Goal: Task Accomplishment & Management: Use online tool/utility

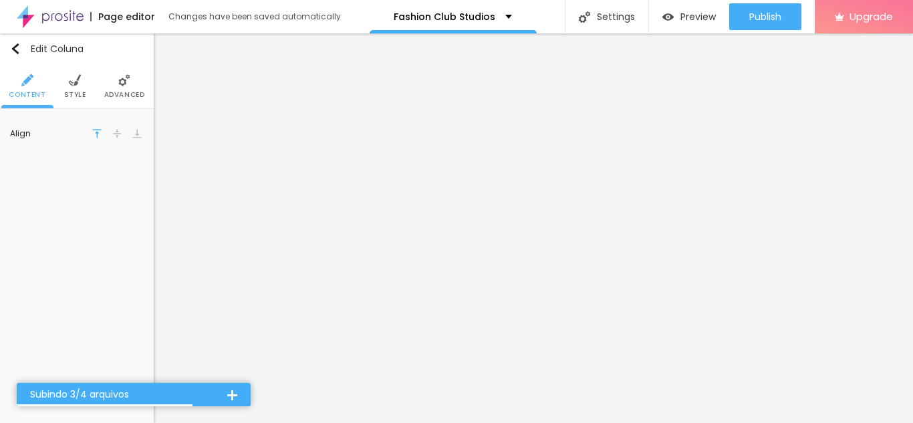
click at [84, 90] on ul "Content Style Advanced" at bounding box center [77, 86] width 154 height 45
click at [76, 88] on li "Style" at bounding box center [75, 86] width 22 height 44
click at [114, 132] on input "#FFFFFF" at bounding box center [122, 134] width 41 height 17
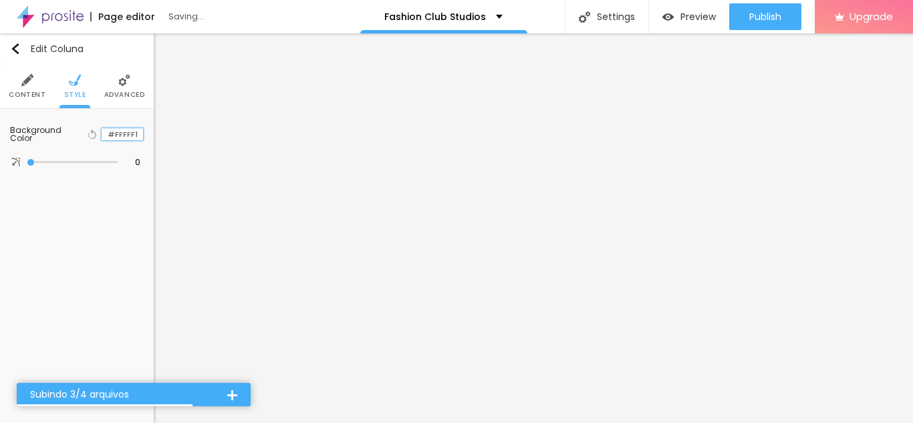
type input "#FFFFF1"
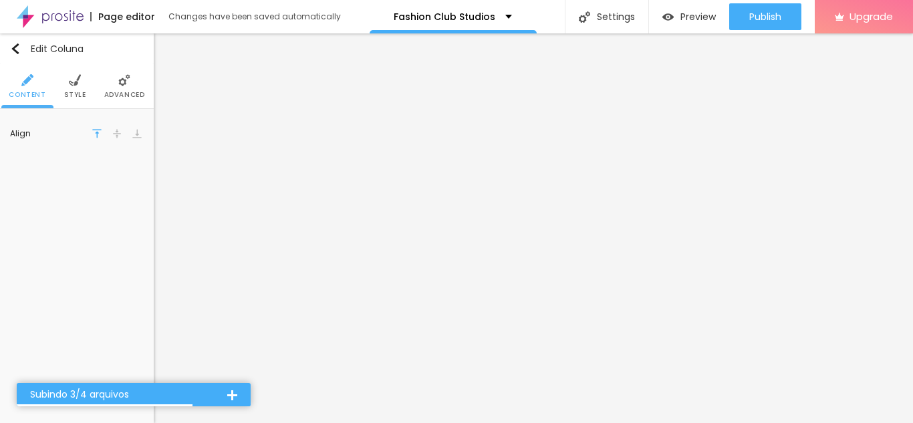
click at [68, 96] on span "Style" at bounding box center [75, 95] width 22 height 7
click at [115, 134] on input "#FFFFF1" at bounding box center [122, 134] width 41 height 13
click at [102, 134] on div at bounding box center [102, 134] width 0 height 13
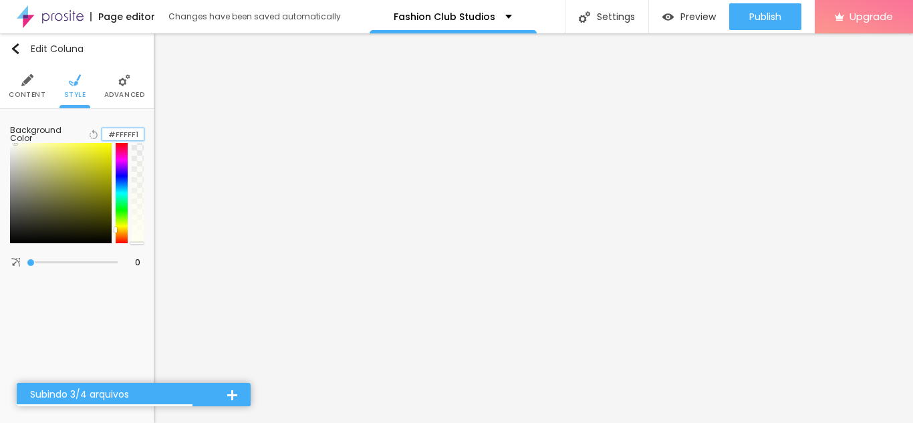
click at [118, 139] on input "#FFFFF1" at bounding box center [122, 134] width 41 height 13
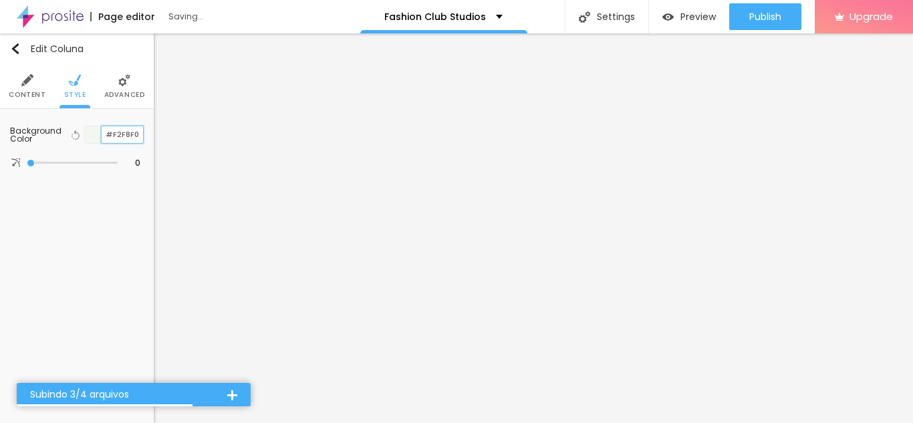
type input "#F2F8F0"
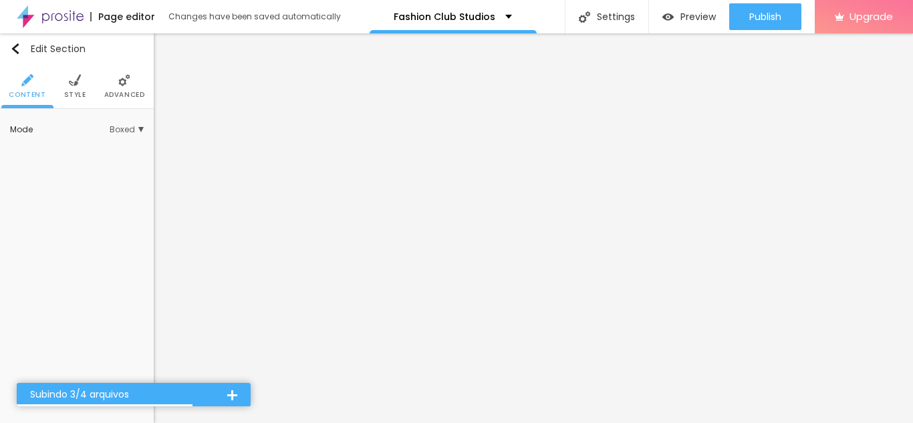
click at [78, 96] on span "Style" at bounding box center [75, 95] width 22 height 7
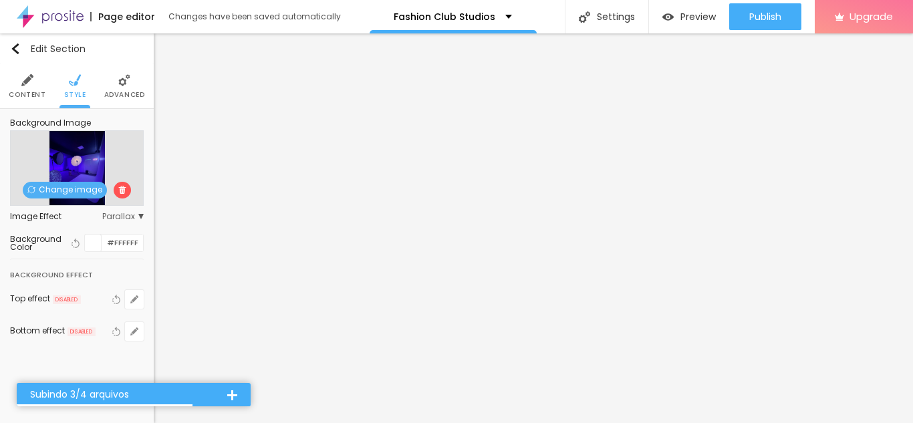
click at [93, 191] on span "Change image" at bounding box center [65, 190] width 84 height 17
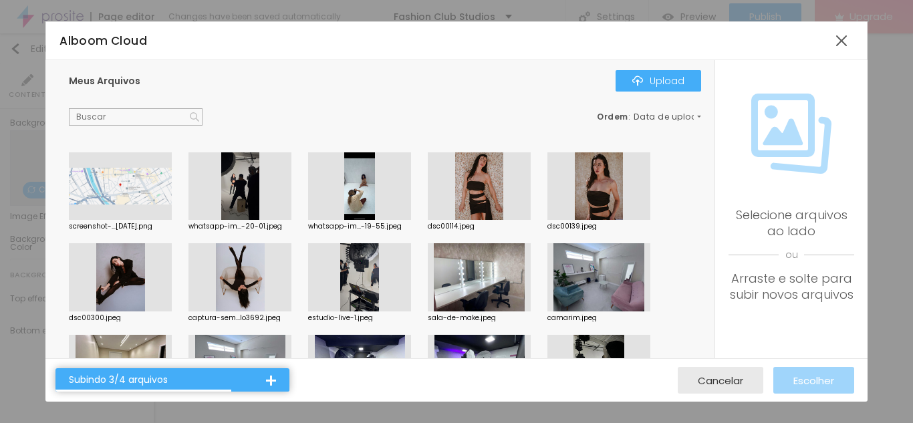
click at [234, 276] on div at bounding box center [240, 277] width 103 height 68
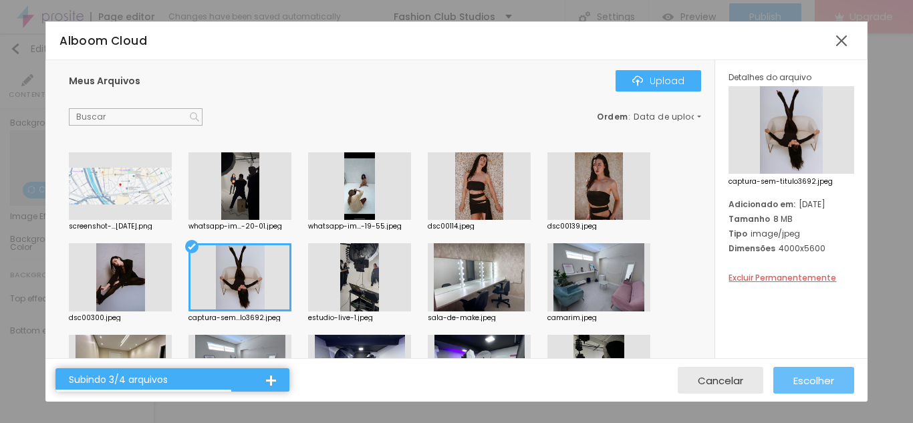
click at [810, 378] on span "Escolher" at bounding box center [814, 380] width 41 height 11
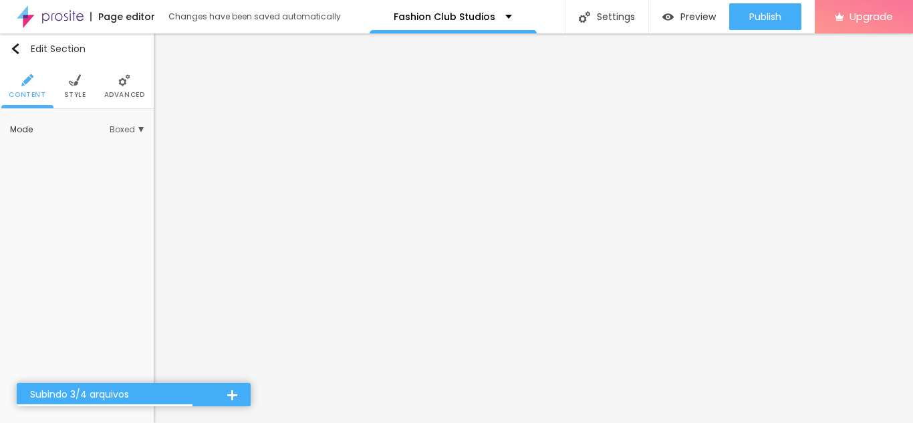
click at [72, 92] on span "Style" at bounding box center [75, 95] width 22 height 7
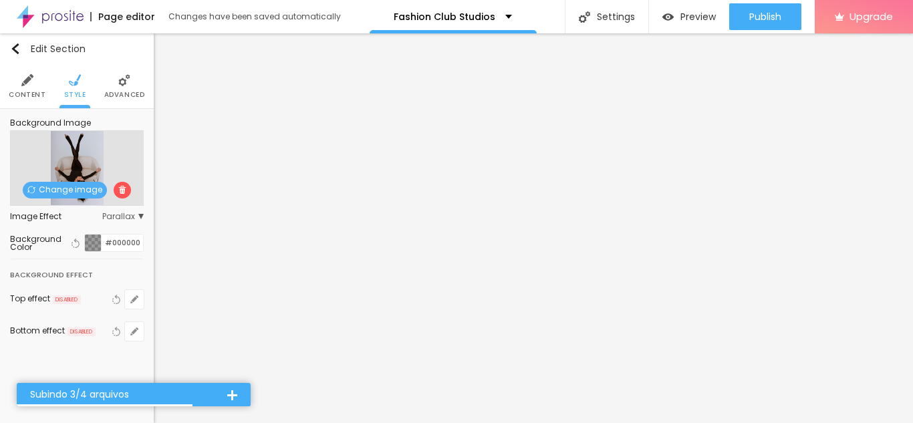
click at [72, 191] on span "Change image" at bounding box center [65, 190] width 84 height 17
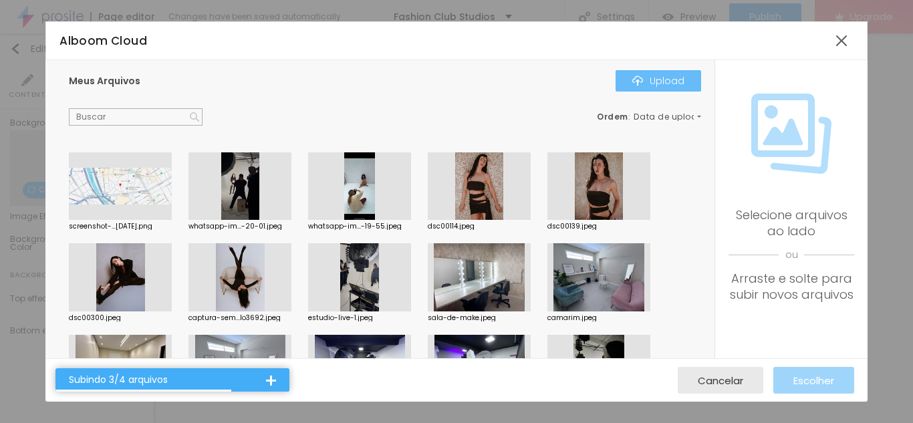
click at [634, 72] on button "Upload" at bounding box center [659, 80] width 86 height 21
click at [277, 380] on div "Subindo 3/5 arquivos" at bounding box center [173, 379] width 234 height 23
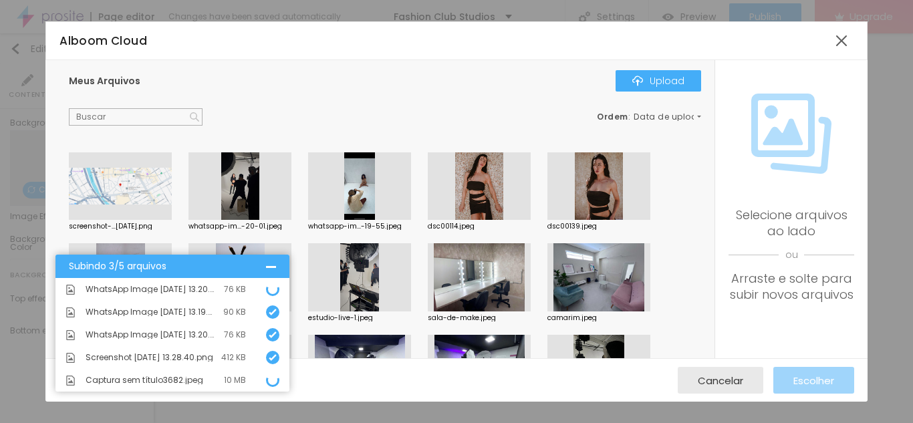
click at [275, 264] on div at bounding box center [271, 266] width 10 height 10
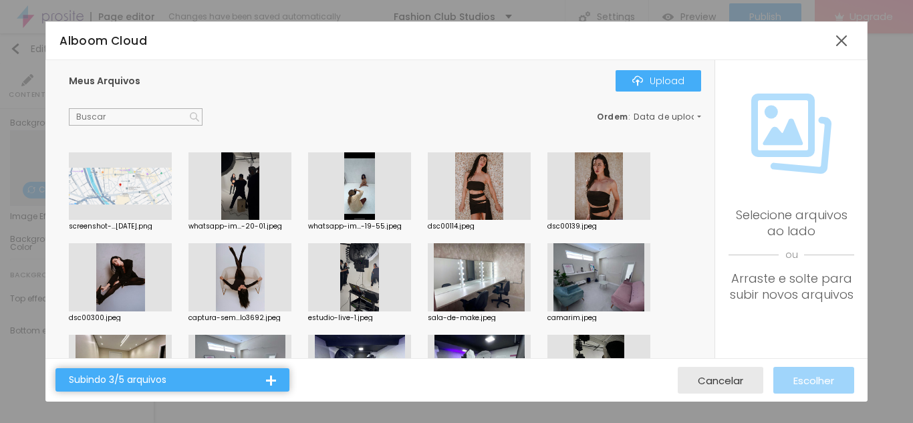
click at [267, 376] on div at bounding box center [271, 380] width 10 height 10
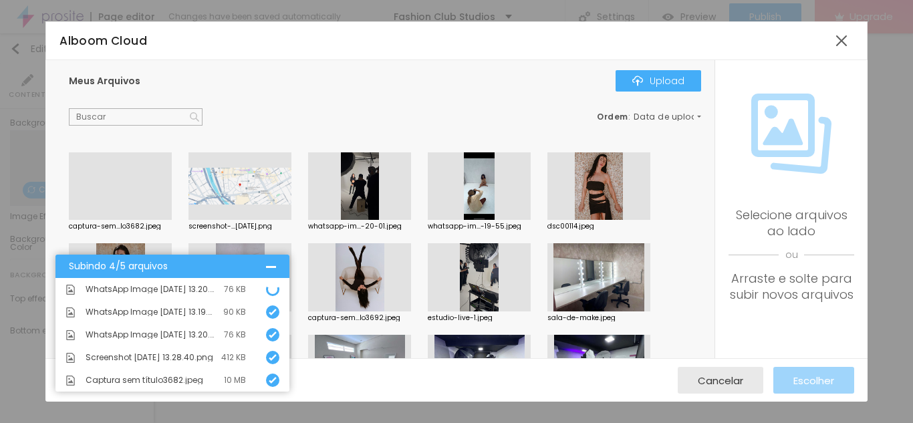
click at [108, 286] on span "WhatsApp Image [DATE] 13.20.01.jpeg" at bounding box center [152, 290] width 132 height 8
click at [130, 220] on div at bounding box center [120, 220] width 103 height 0
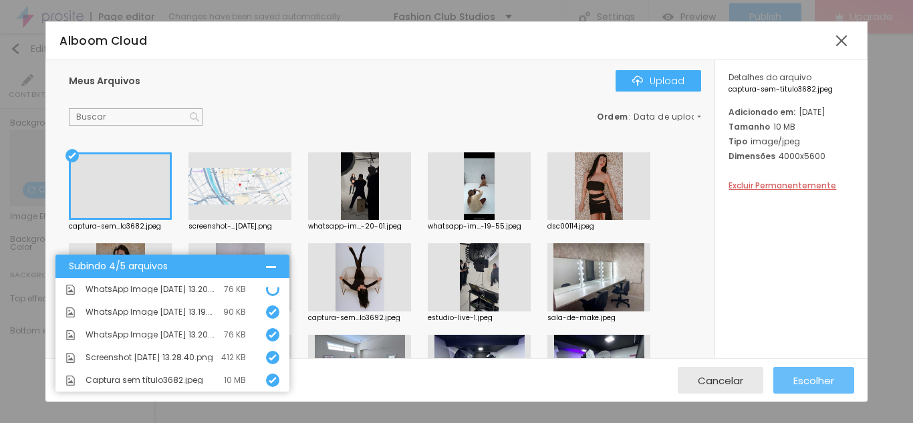
click at [838, 382] on button "Escolher" at bounding box center [814, 380] width 81 height 27
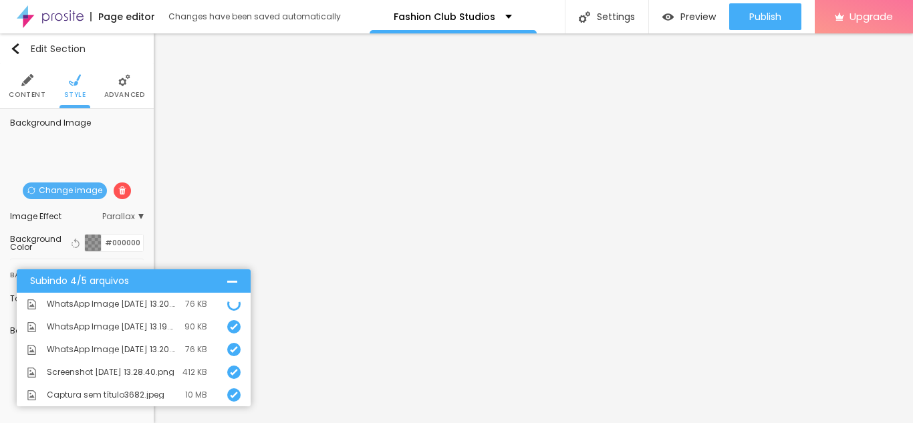
click at [235, 283] on div at bounding box center [232, 281] width 10 height 10
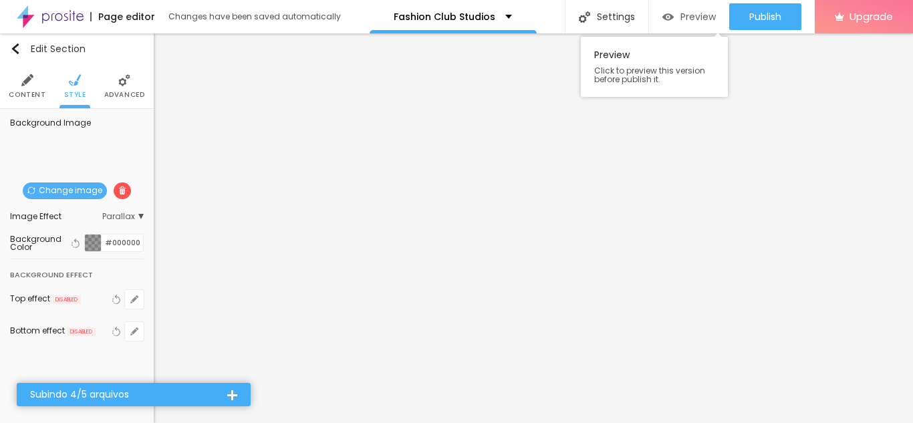
click at [706, 15] on span "Preview" at bounding box center [698, 16] width 35 height 11
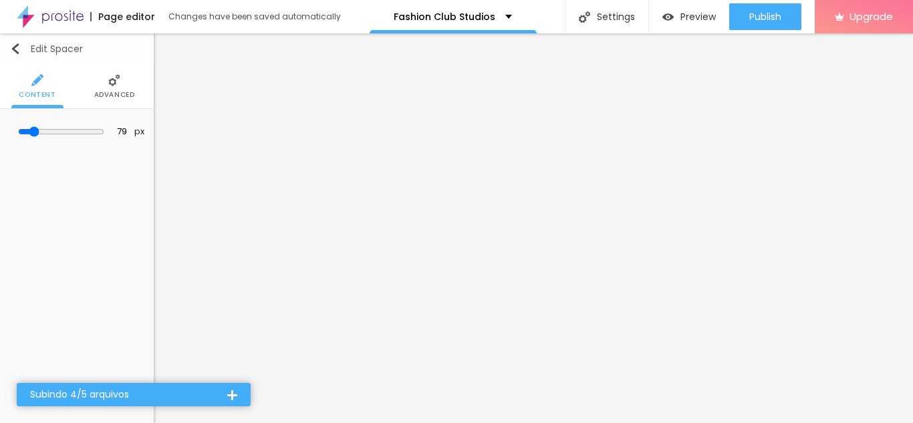
click at [16, 49] on img "button" at bounding box center [15, 48] width 11 height 11
click at [17, 53] on img "button" at bounding box center [15, 48] width 11 height 11
click at [132, 136] on icon "button" at bounding box center [134, 134] width 5 height 5
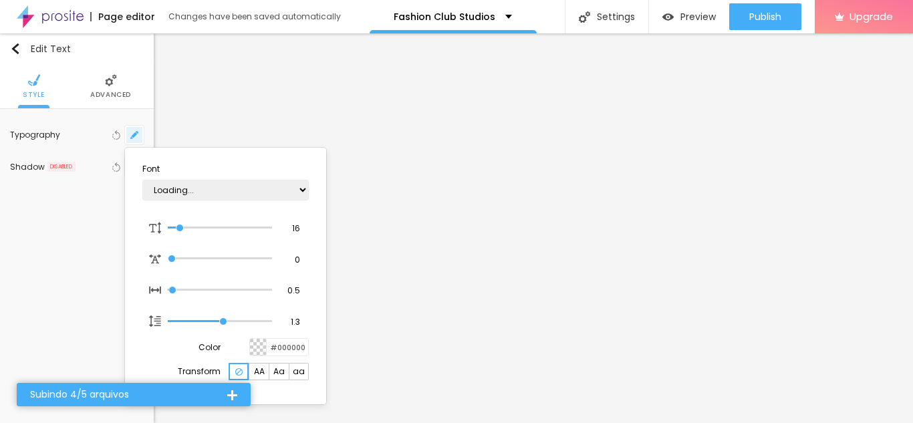
type input "1"
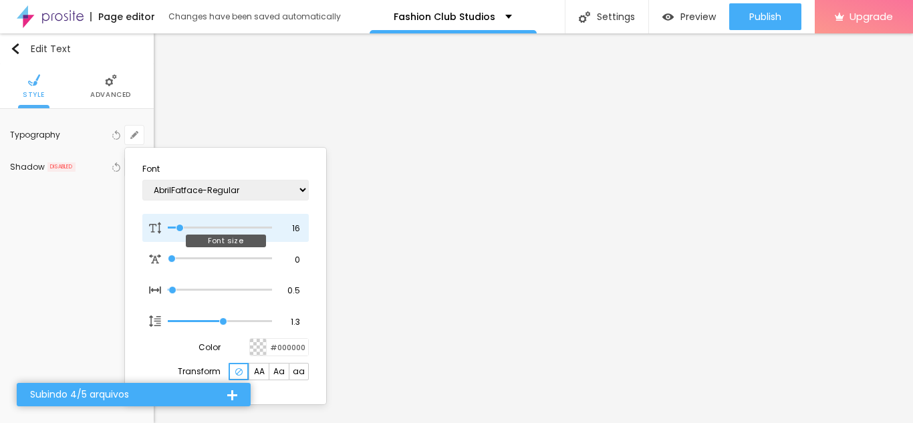
type input "14"
type input "1"
type input "100"
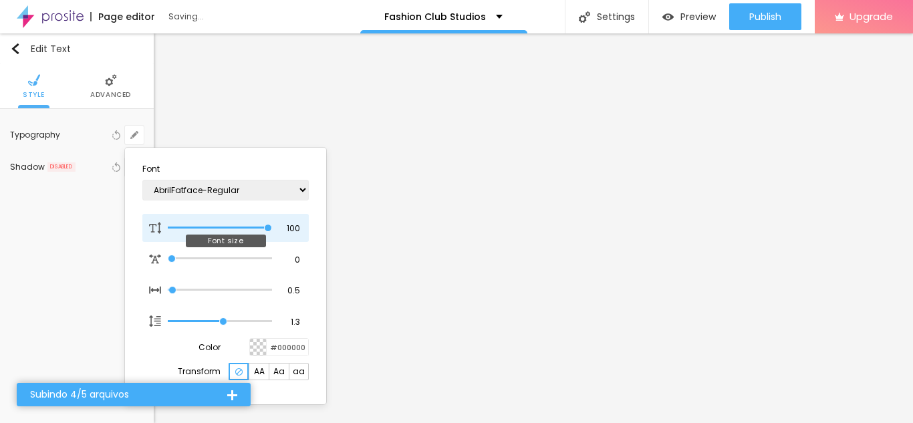
type input "1"
type input "99"
type input "1"
type input "92"
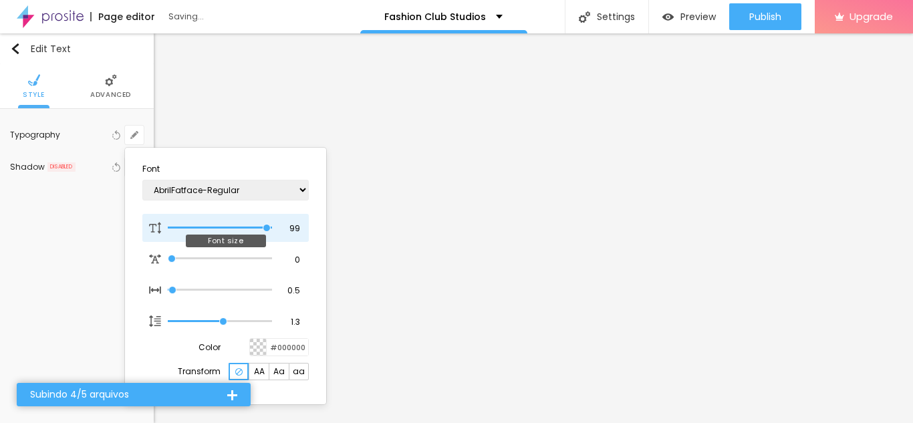
type input "92"
type input "1"
type input "89"
type input "1"
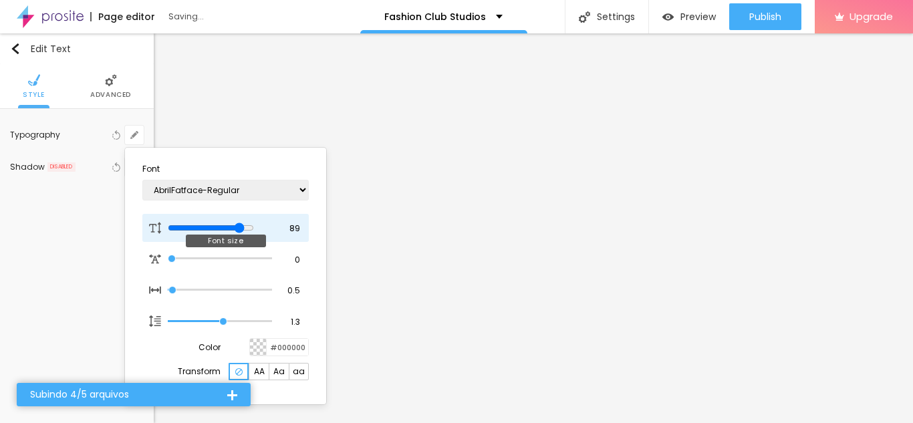
type input "88"
type input "1"
type input "87"
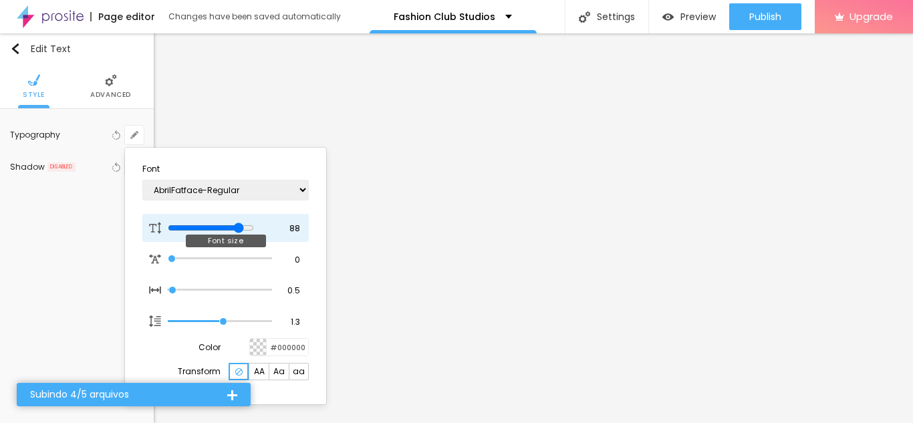
type input "1"
type input "83"
type input "1"
type input "82"
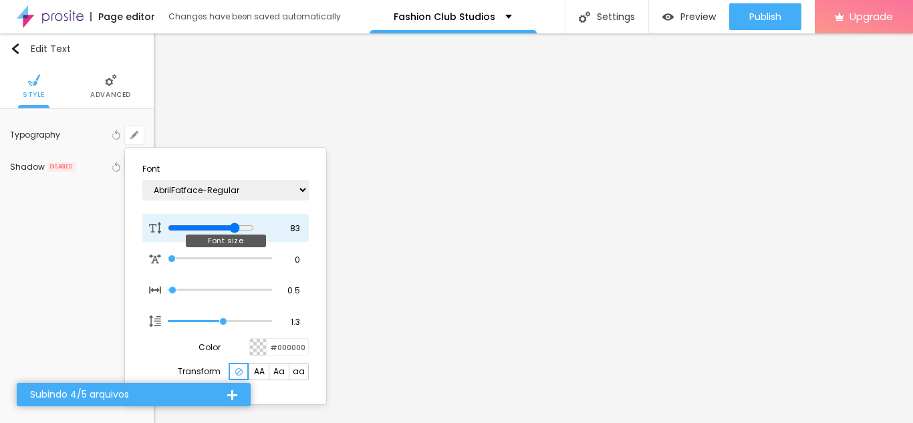
type input "82"
type input "1"
type input "81"
type input "1"
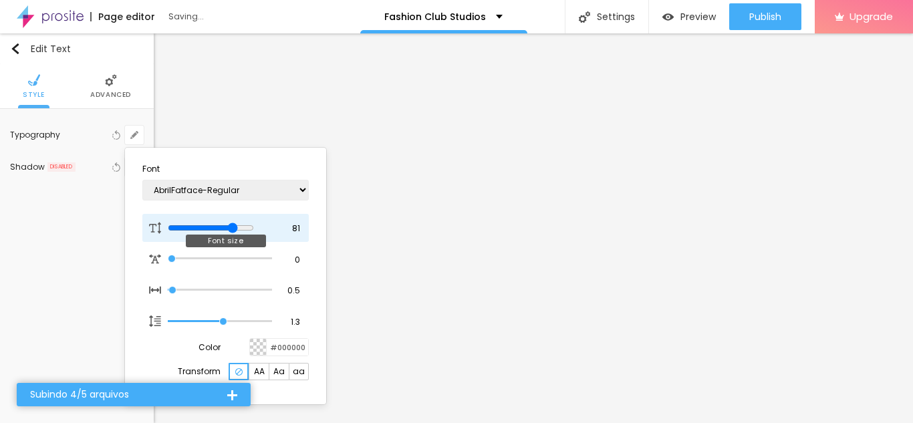
type input "79"
type input "1"
type input "78"
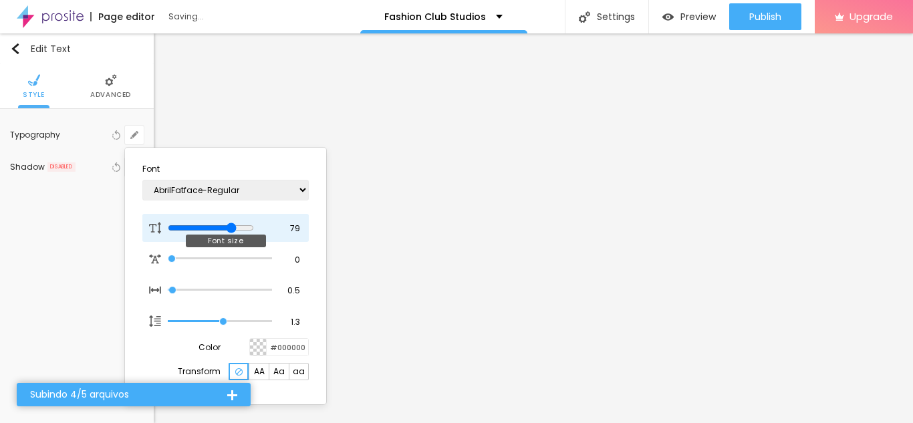
type input "1"
type input "80"
type input "1"
drag, startPoint x: 177, startPoint y: 226, endPoint x: 246, endPoint y: 219, distance: 69.2
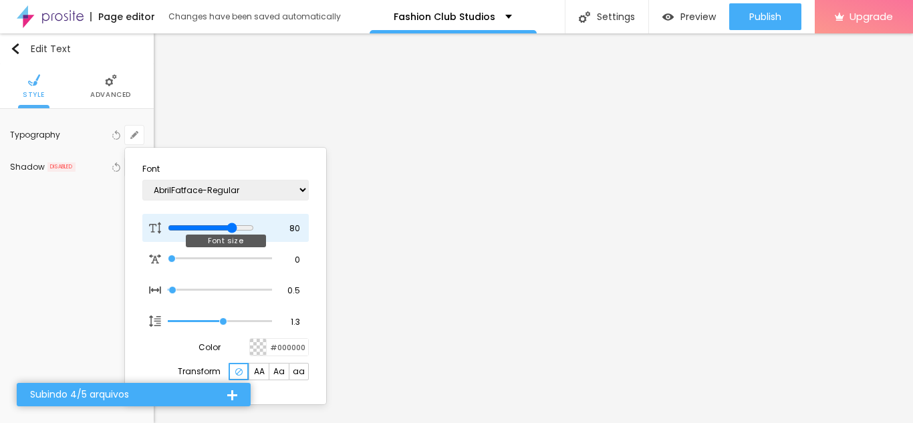
type input "80"
click at [246, 223] on input "range" at bounding box center [211, 228] width 86 height 11
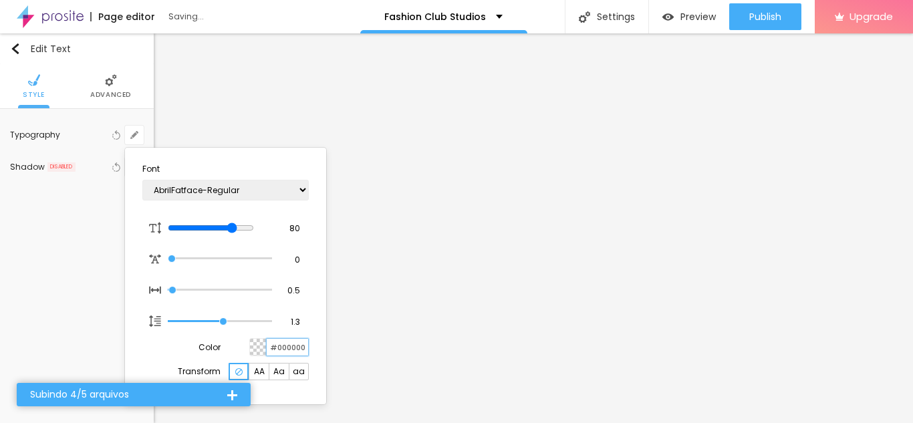
click at [296, 343] on input "#000000" at bounding box center [287, 347] width 41 height 17
type input "1"
type input "#FF6"
type input "1"
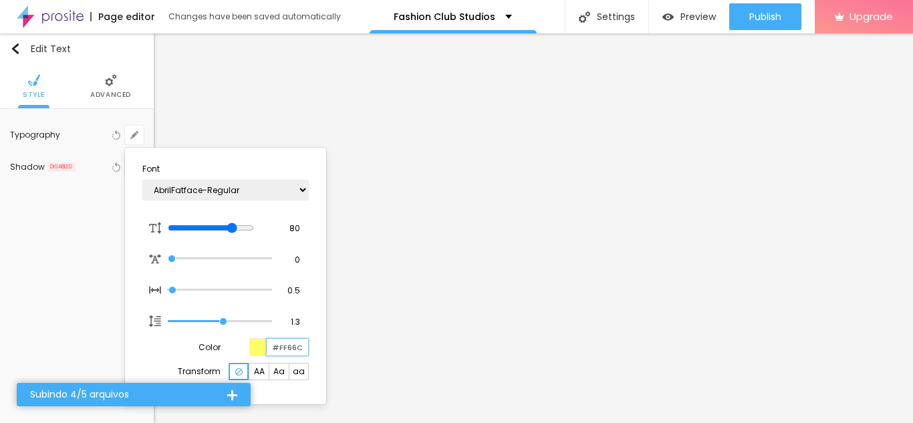
type input "#FF66C4"
type input "1"
type input "#FF66C4"
click at [468, 174] on div at bounding box center [456, 211] width 913 height 423
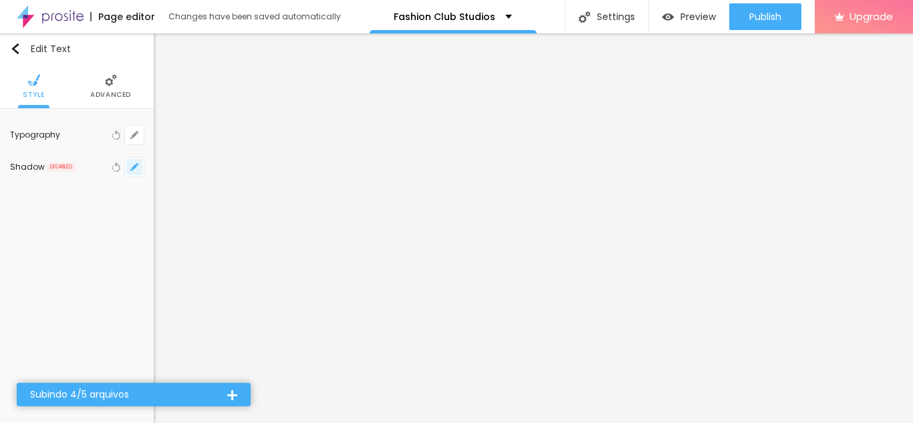
click at [130, 164] on icon "button" at bounding box center [134, 167] width 8 height 8
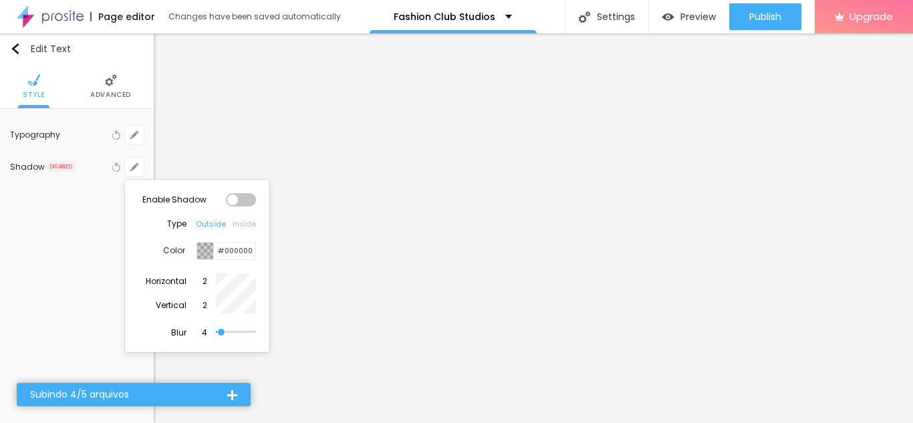
type input "72"
type input "100"
type input "3"
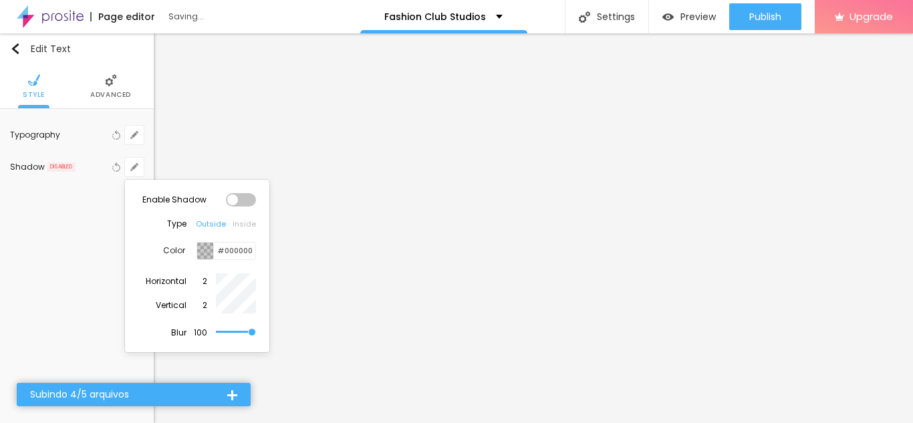
type input "3"
type input "0"
drag, startPoint x: 223, startPoint y: 333, endPoint x: 193, endPoint y: 329, distance: 30.4
type input "0"
click at [216, 329] on input "range" at bounding box center [236, 332] width 40 height 7
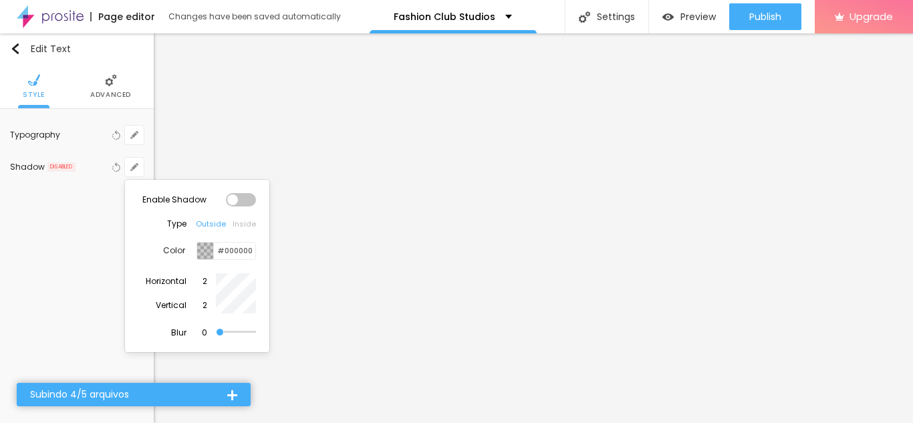
type input "-9"
type input "4"
click at [428, 181] on div at bounding box center [456, 211] width 913 height 423
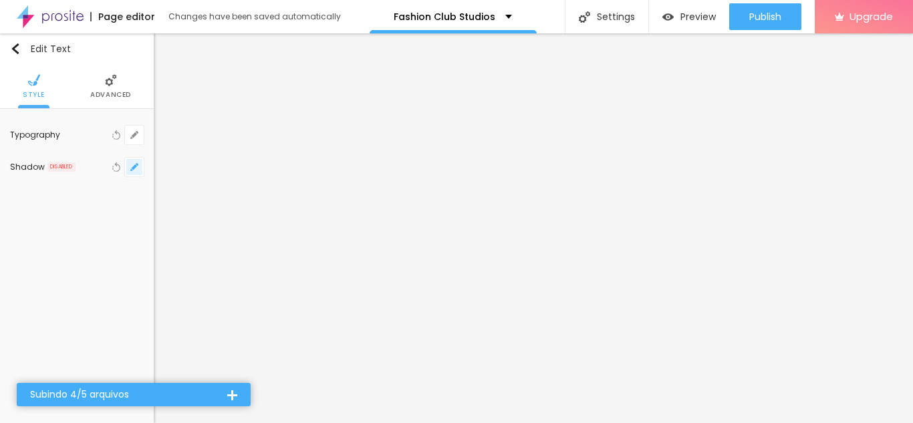
click at [130, 165] on icon "button" at bounding box center [134, 167] width 8 height 8
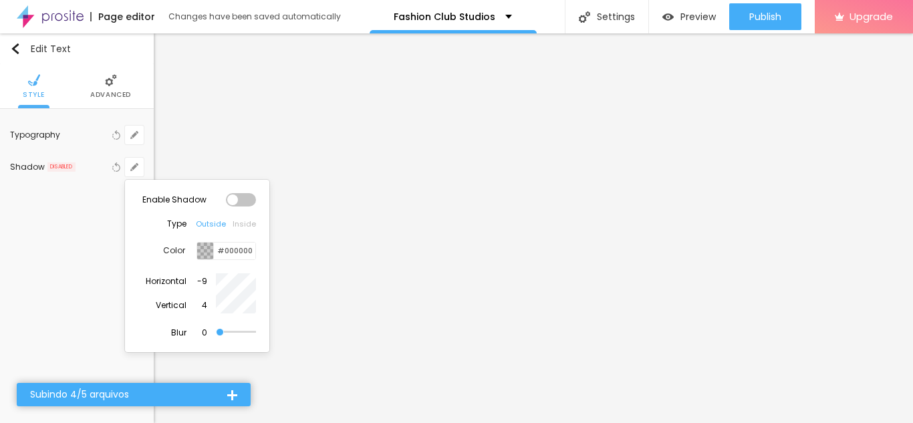
type input "-23"
type input "18"
click at [238, 195] on div at bounding box center [241, 199] width 30 height 13
type input "-19"
type input "16"
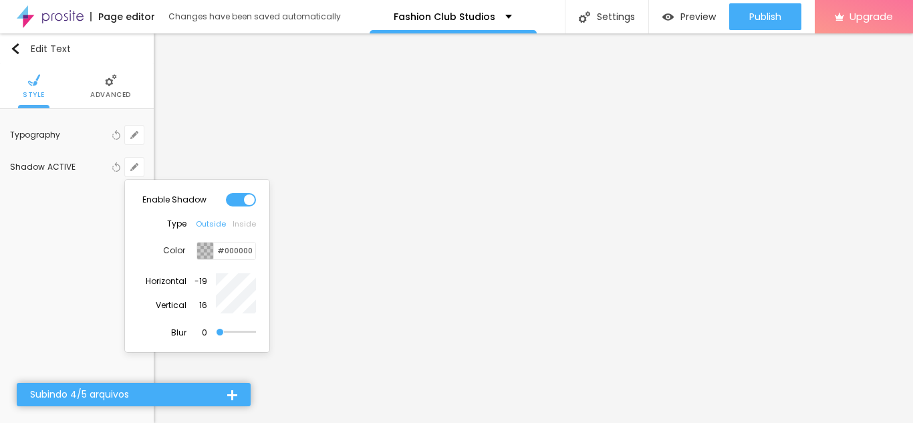
type input "-11"
type input "8"
type input "-7"
type input "-2"
type input "-6"
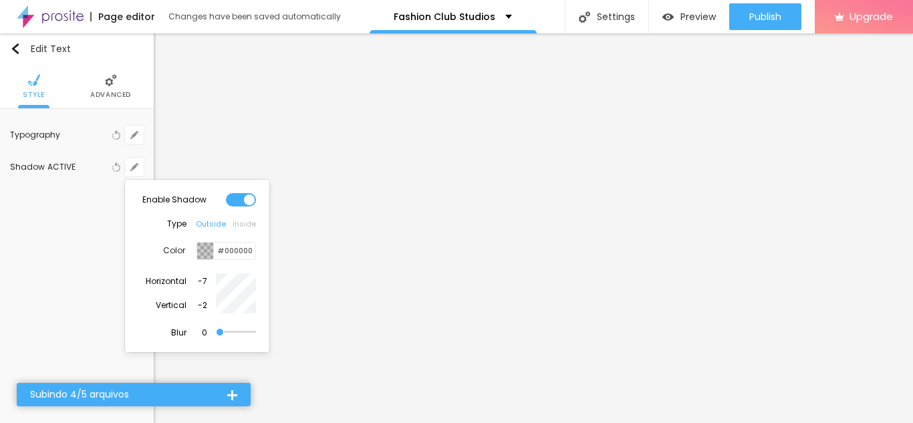
type input "-11"
type input "-7"
type input "-9"
click at [314, 167] on div at bounding box center [456, 211] width 913 height 423
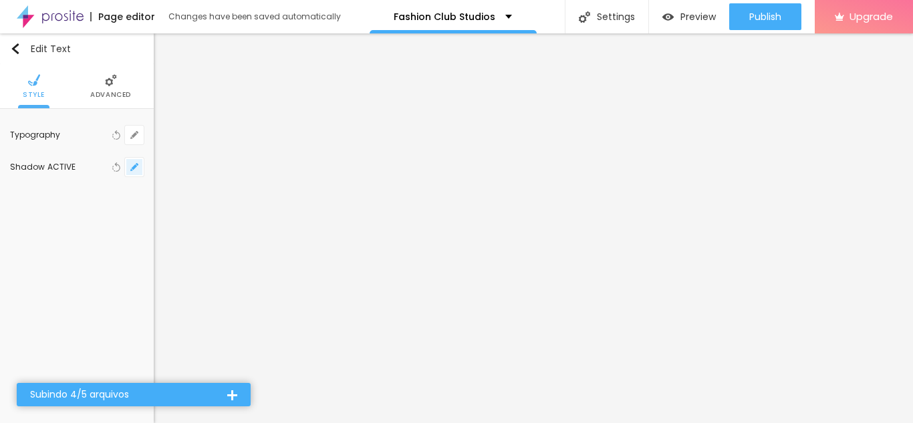
click at [135, 166] on icon "button" at bounding box center [134, 166] width 5 height 5
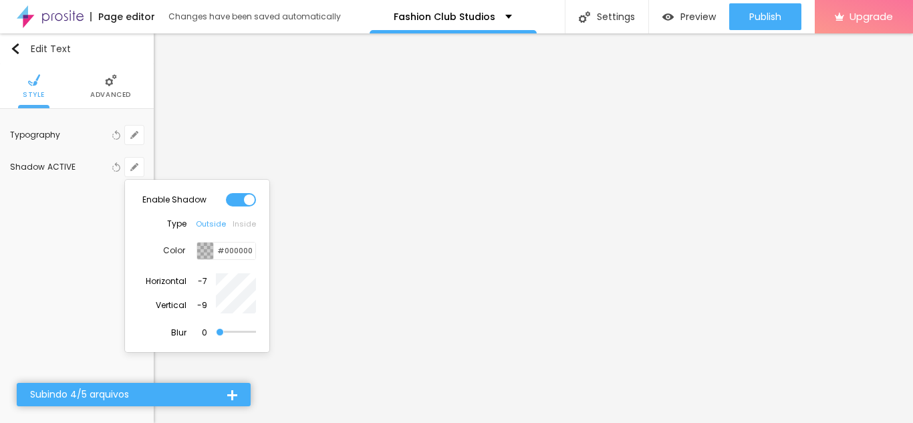
type input "-14"
type input "14"
type input "2"
type input "-1"
type input "-2"
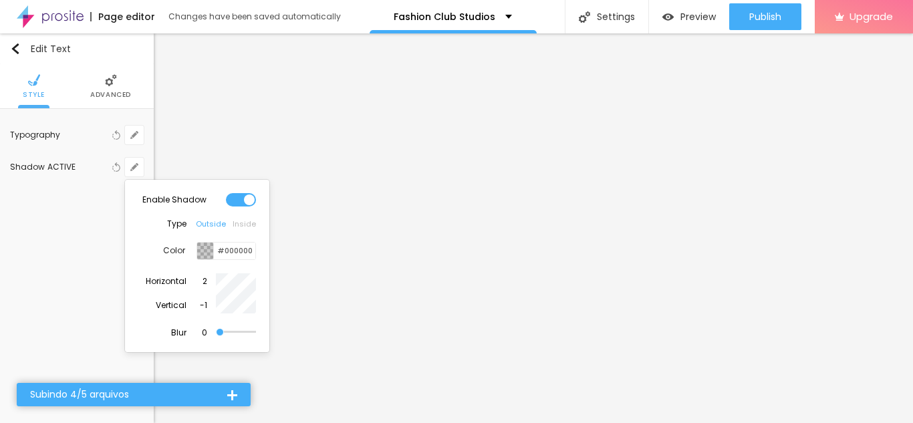
type input "-5"
type input "-9"
type input "1"
type input "-15"
type input "-3"
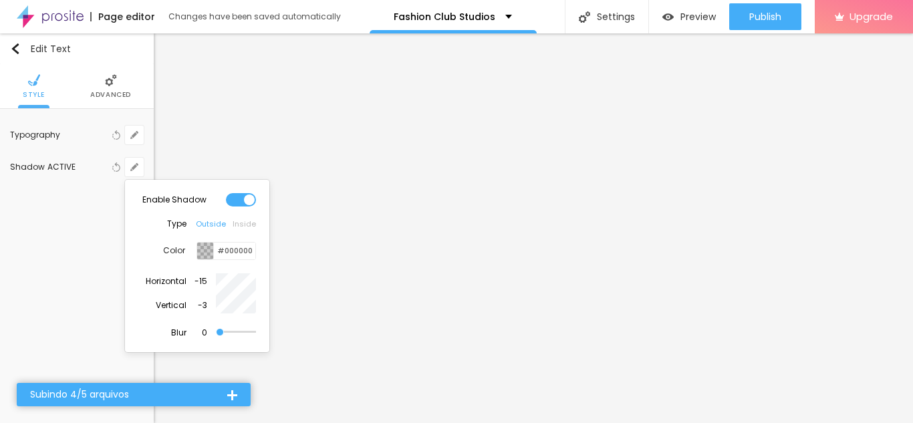
type input "-10"
type input "3"
type input "-10"
type input "-2"
click at [323, 212] on div at bounding box center [456, 211] width 913 height 423
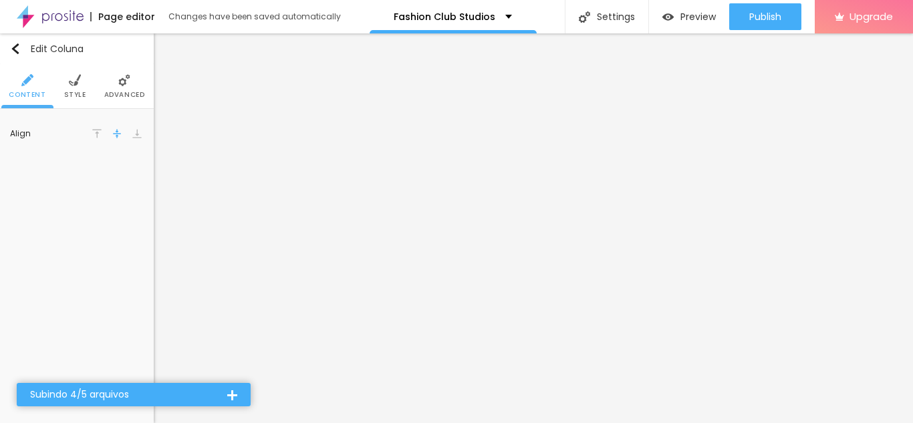
click at [73, 92] on span "Style" at bounding box center [75, 95] width 22 height 7
click at [120, 136] on input "#FFFFFF" at bounding box center [122, 134] width 41 height 13
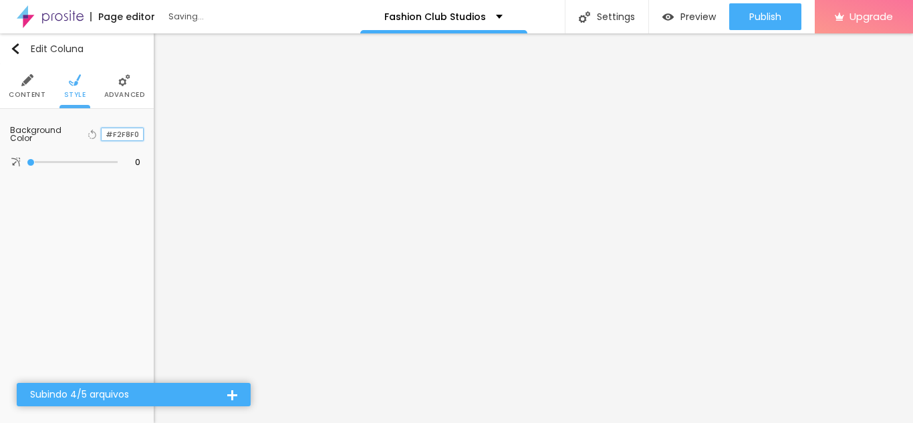
type input "#F2F8F0"
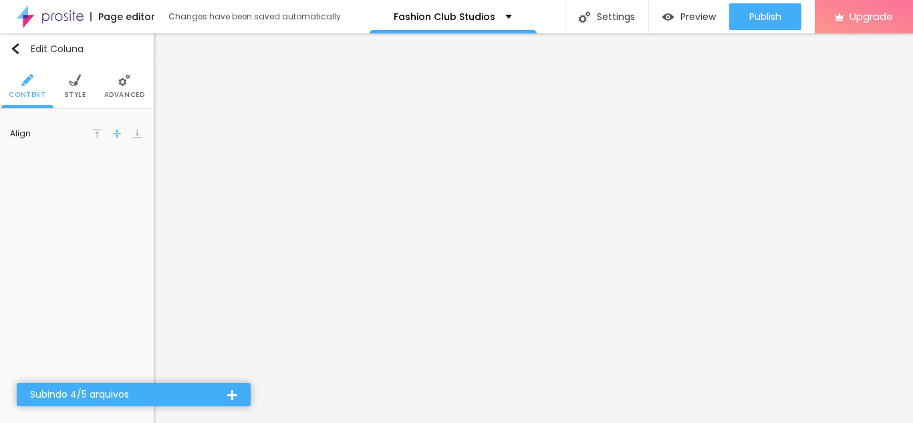
click at [69, 85] on img at bounding box center [75, 80] width 12 height 12
click at [131, 137] on input "#F2F8F0" at bounding box center [122, 134] width 41 height 13
click at [129, 132] on input "#F2F8F0" at bounding box center [122, 134] width 41 height 13
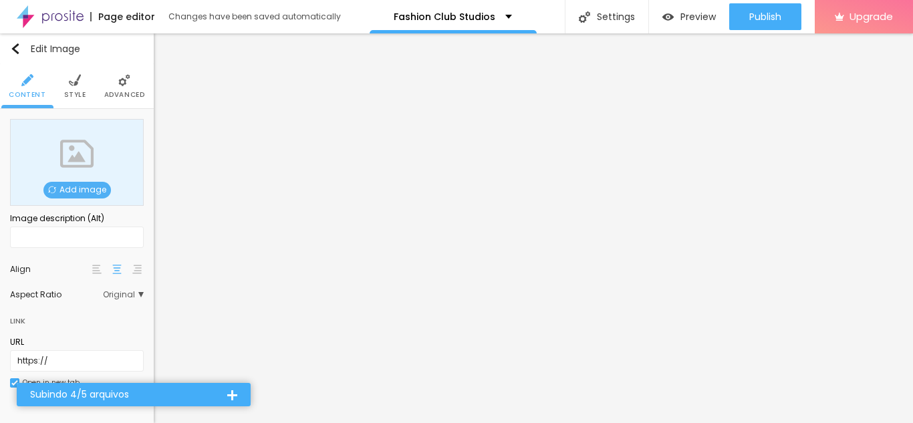
click at [58, 194] on span "Add image" at bounding box center [77, 190] width 68 height 17
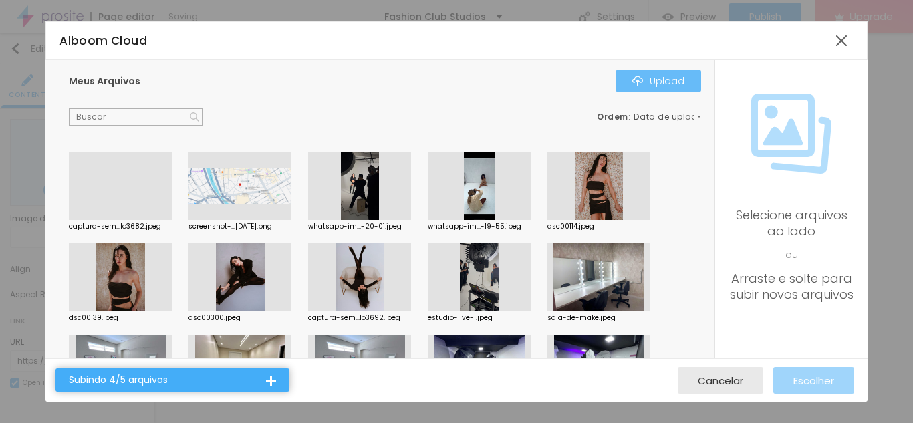
click at [656, 88] on button "Upload" at bounding box center [659, 80] width 86 height 21
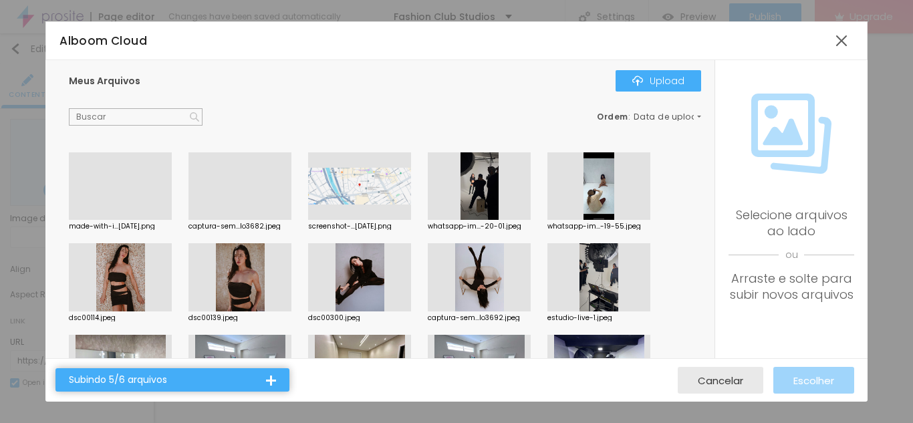
click at [126, 220] on div at bounding box center [120, 220] width 103 height 0
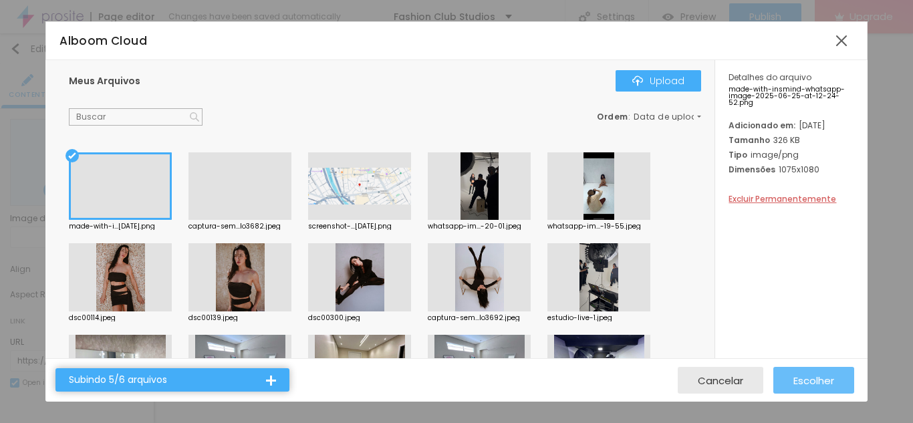
click at [837, 384] on button "Escolher" at bounding box center [814, 380] width 81 height 27
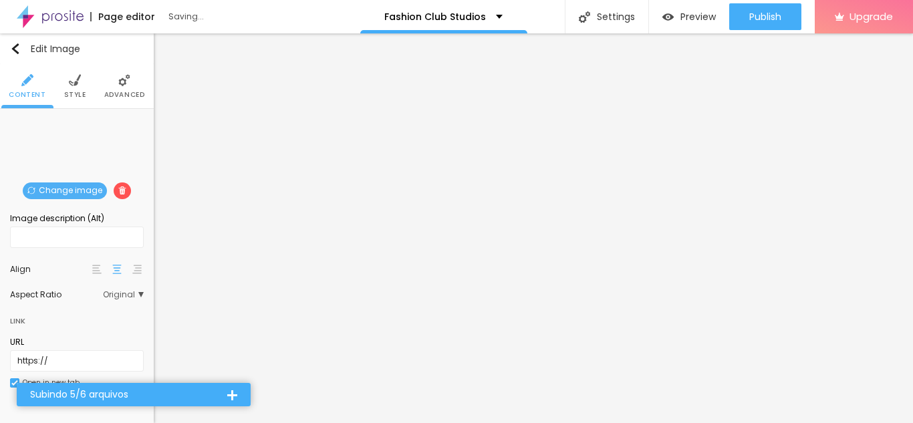
click at [128, 298] on span "Original" at bounding box center [123, 295] width 41 height 8
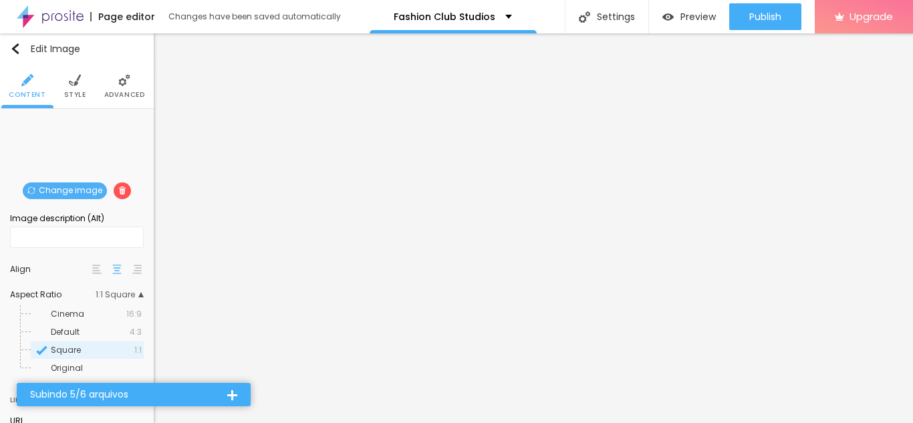
click at [77, 77] on img at bounding box center [75, 80] width 12 height 12
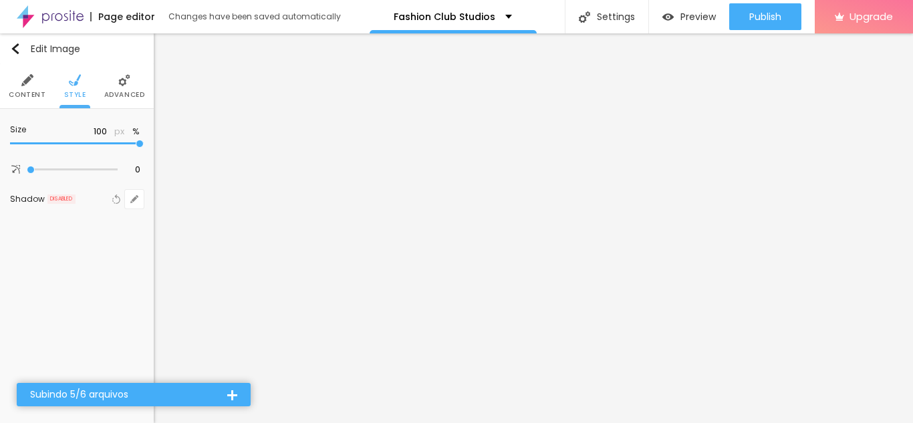
type input "90"
type input "50"
type input "40"
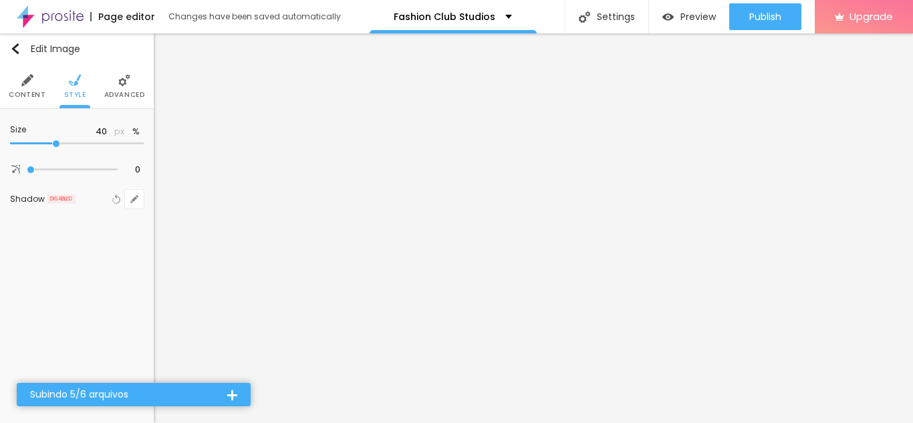
drag, startPoint x: 137, startPoint y: 146, endPoint x: 58, endPoint y: 148, distance: 78.9
type input "40"
click at [58, 147] on input "range" at bounding box center [77, 143] width 134 height 7
type input "35"
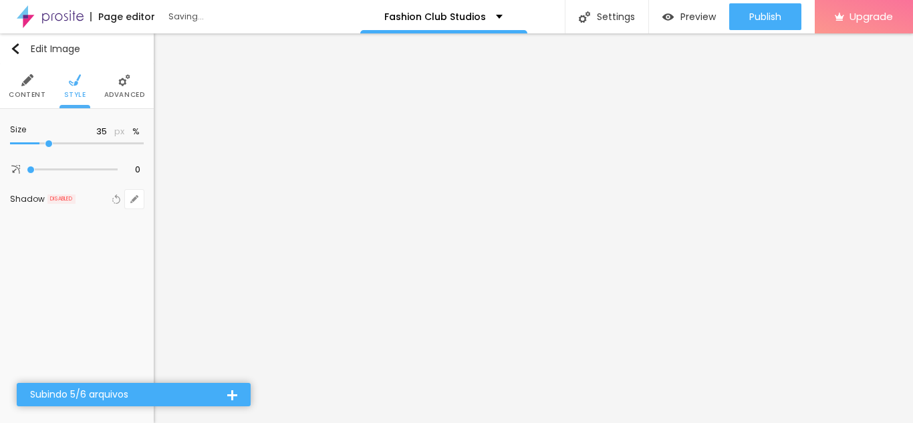
type input "30"
type input "25"
type input "20"
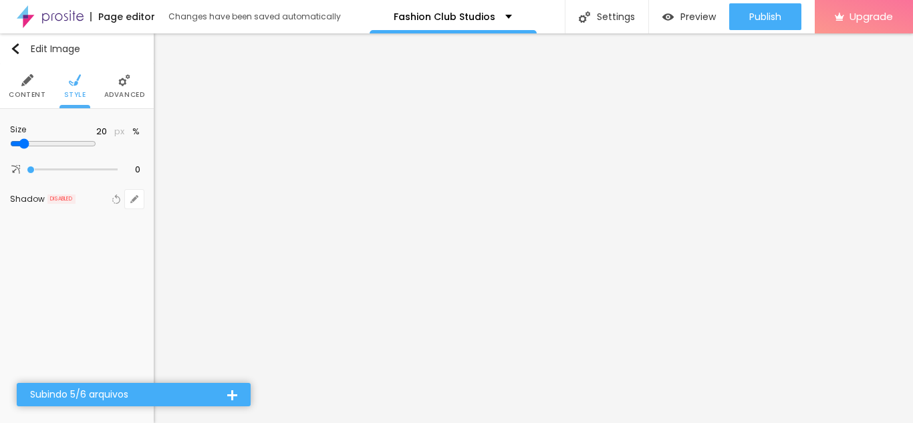
drag, startPoint x: 55, startPoint y: 146, endPoint x: 31, endPoint y: 142, distance: 23.9
type input "20"
click at [31, 142] on input "range" at bounding box center [53, 143] width 86 height 11
click at [122, 92] on span "Advanced" at bounding box center [124, 95] width 41 height 7
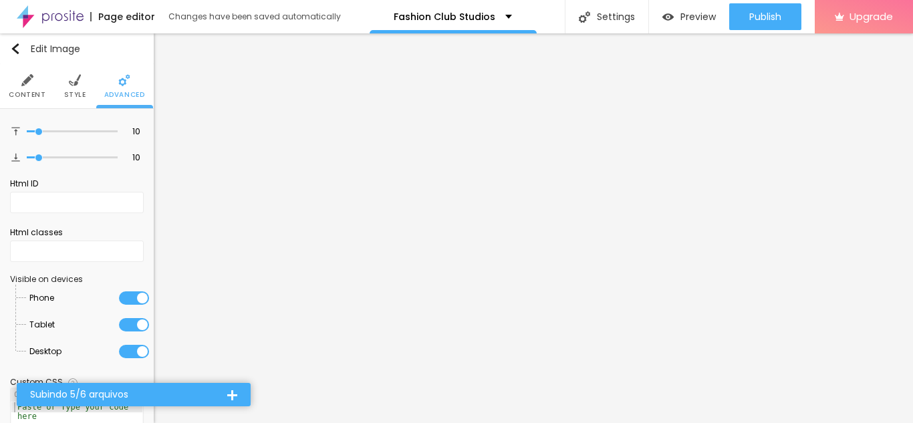
click at [74, 82] on img at bounding box center [75, 80] width 12 height 12
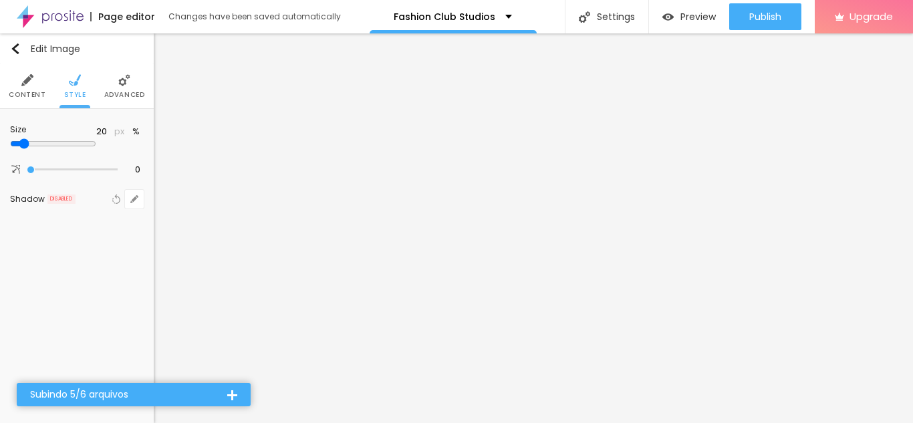
click at [23, 92] on span "Content" at bounding box center [27, 95] width 37 height 7
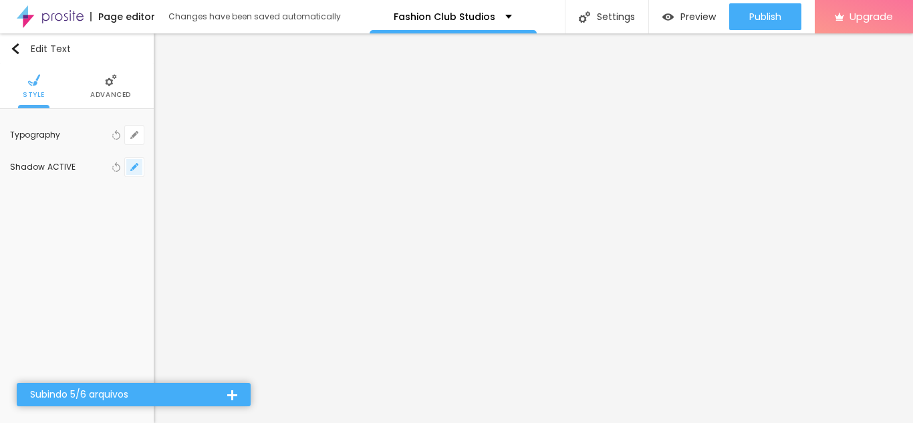
click at [131, 169] on icon "button" at bounding box center [134, 167] width 8 height 8
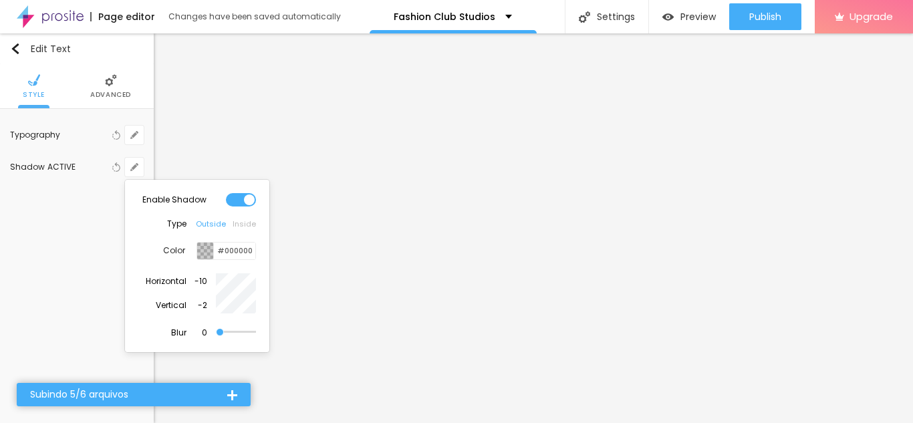
type input "-6"
type input "2"
click at [422, 159] on div at bounding box center [456, 211] width 913 height 423
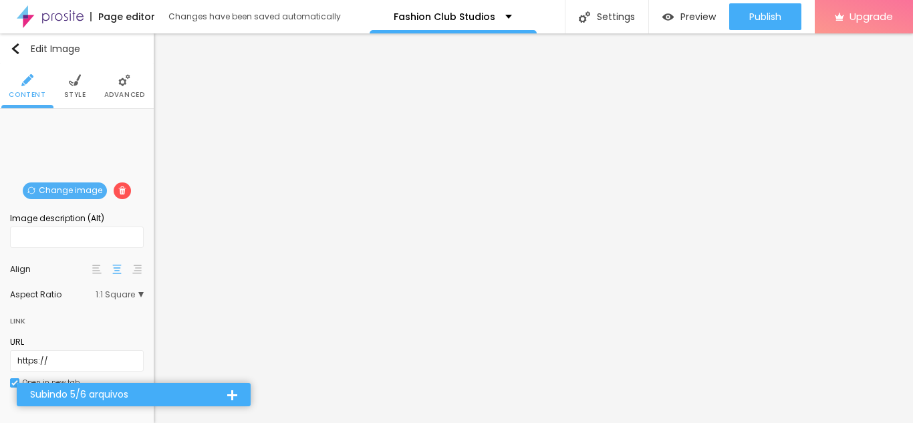
click at [79, 94] on span "Style" at bounding box center [75, 95] width 22 height 7
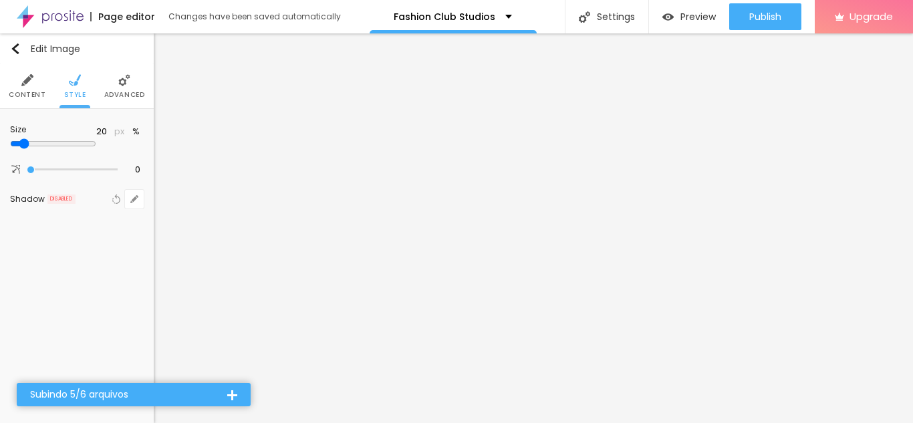
click at [138, 94] on span "Advanced" at bounding box center [124, 95] width 41 height 7
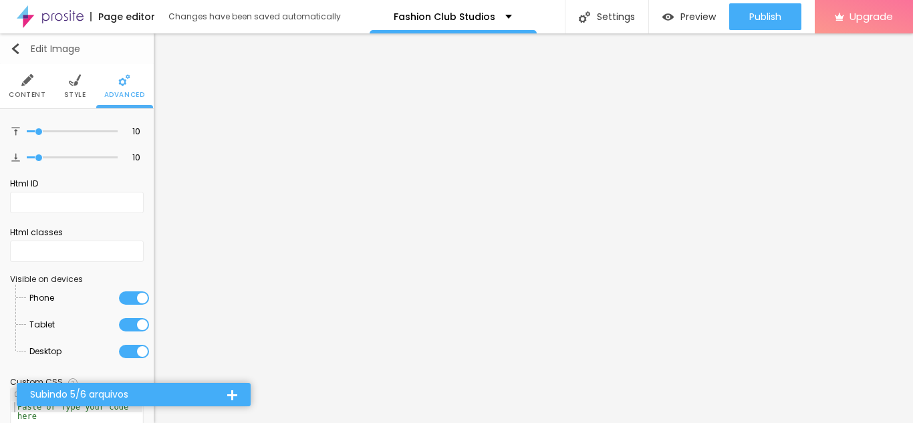
click at [23, 51] on div "Edit Image" at bounding box center [45, 48] width 70 height 11
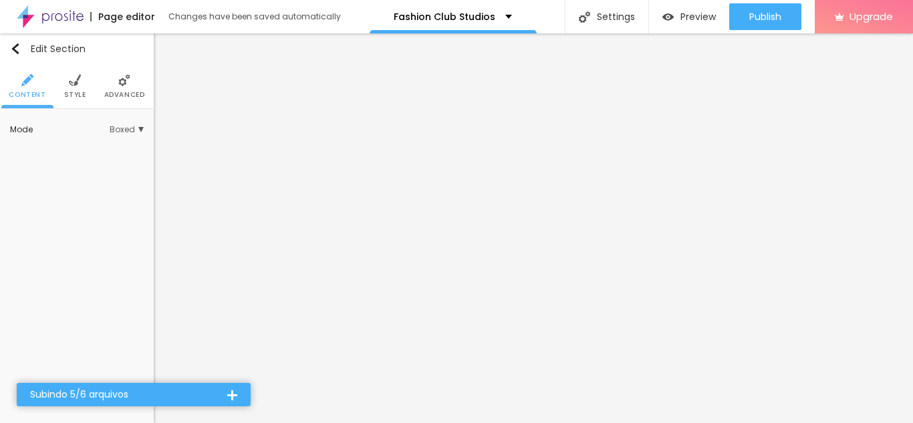
click at [118, 129] on span "Boxed" at bounding box center [127, 130] width 34 height 8
click at [76, 88] on li "Style" at bounding box center [75, 86] width 22 height 44
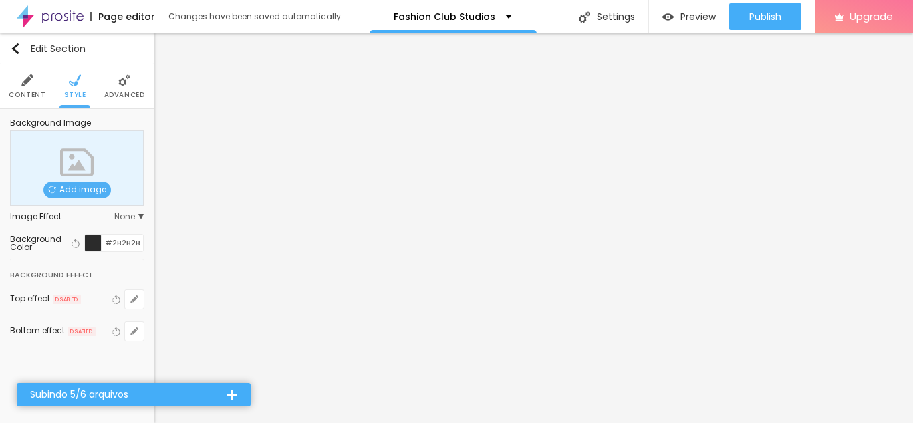
click at [125, 87] on li "Advanced" at bounding box center [124, 86] width 41 height 44
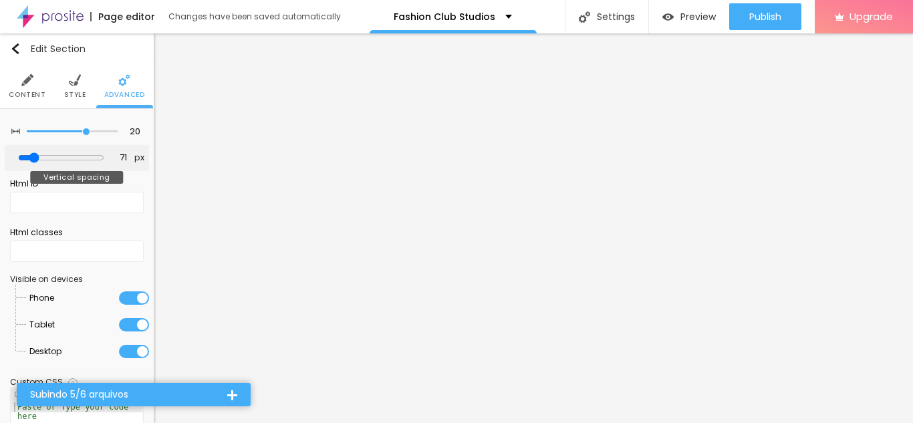
type input "31"
type input "0"
drag, startPoint x: 35, startPoint y: 157, endPoint x: 15, endPoint y: 156, distance: 20.1
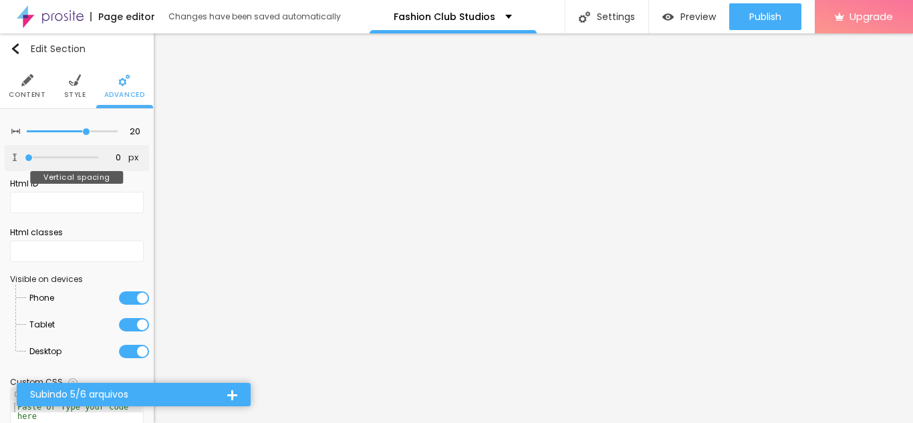
type input "0"
click at [25, 156] on input "range" at bounding box center [62, 157] width 74 height 7
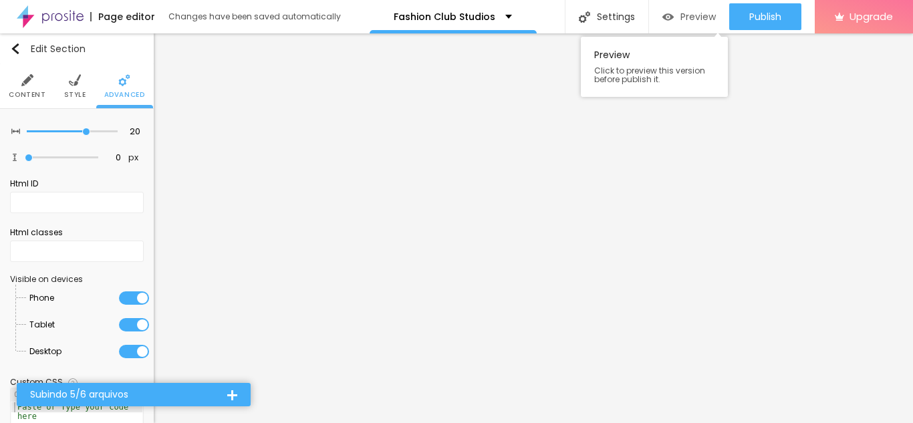
click at [689, 17] on span "Preview" at bounding box center [698, 16] width 35 height 11
